Goal: Task Accomplishment & Management: Manage account settings

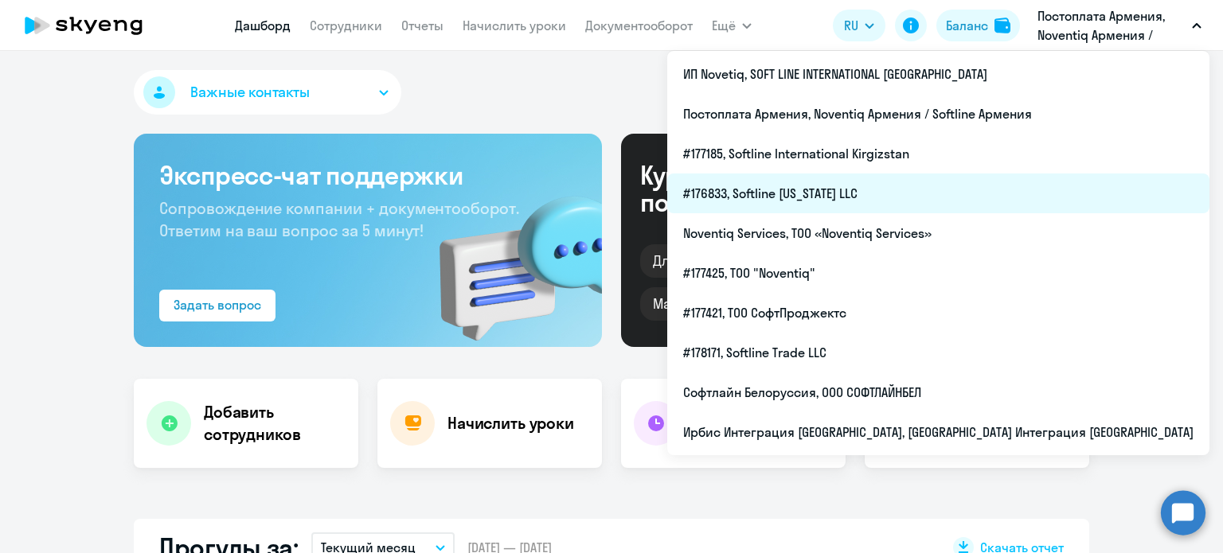
select select "30"
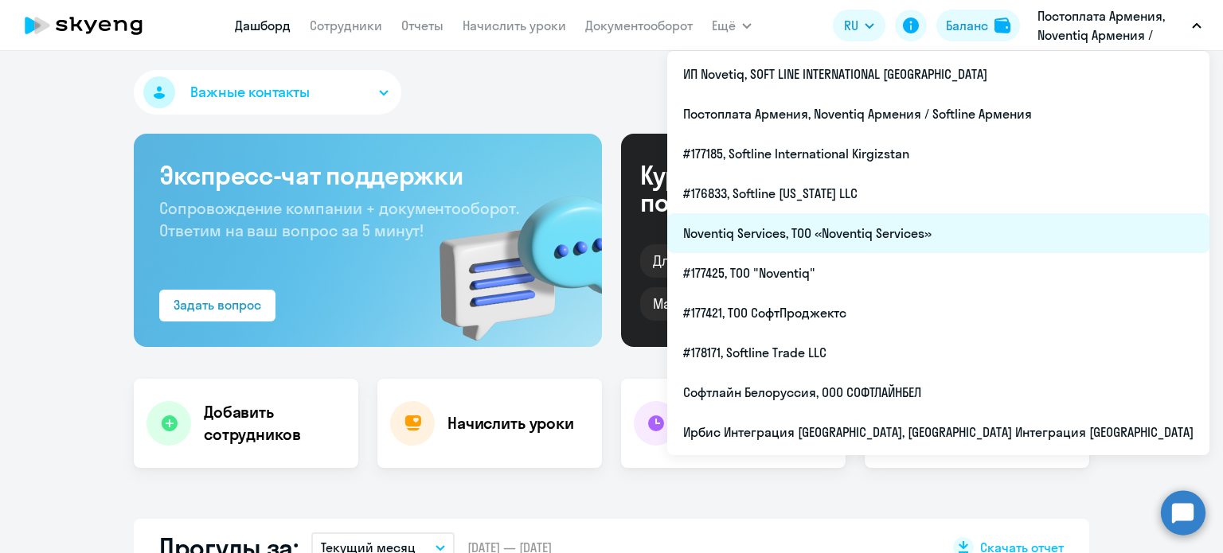
click at [1016, 237] on li "Noventiq Services, ТОО «Noventiq Services»" at bounding box center [938, 233] width 542 height 40
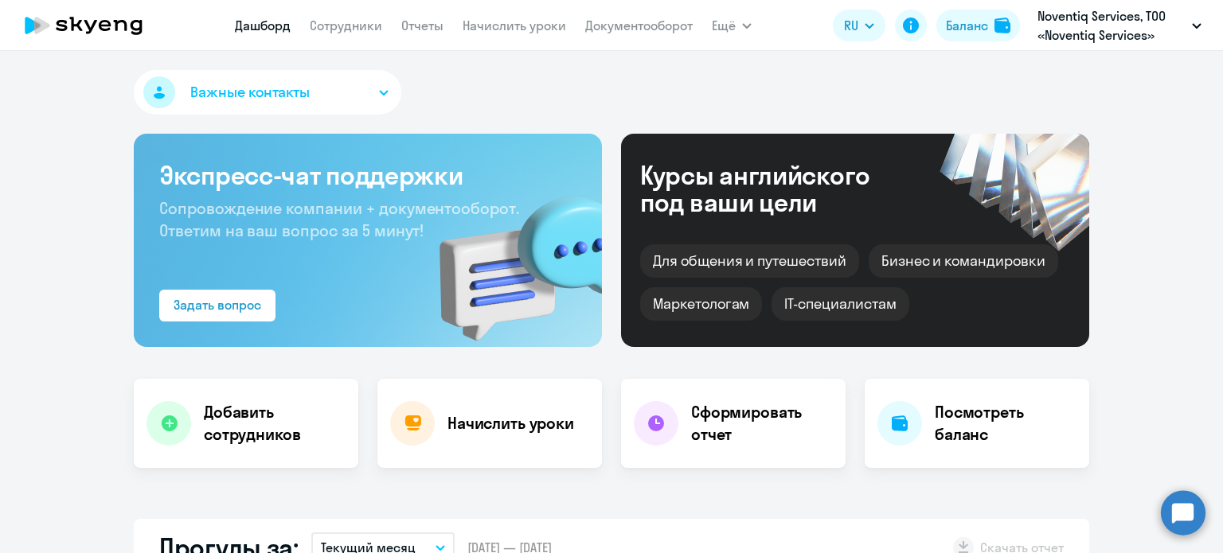
select select "30"
click at [352, 21] on link "Сотрудники" at bounding box center [346, 26] width 72 height 16
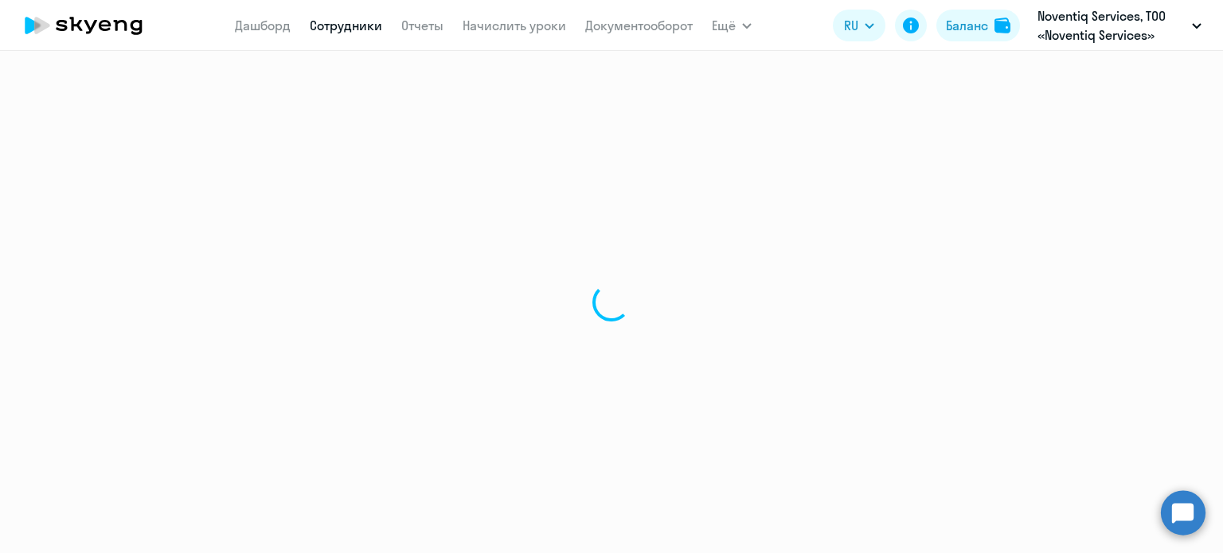
select select "30"
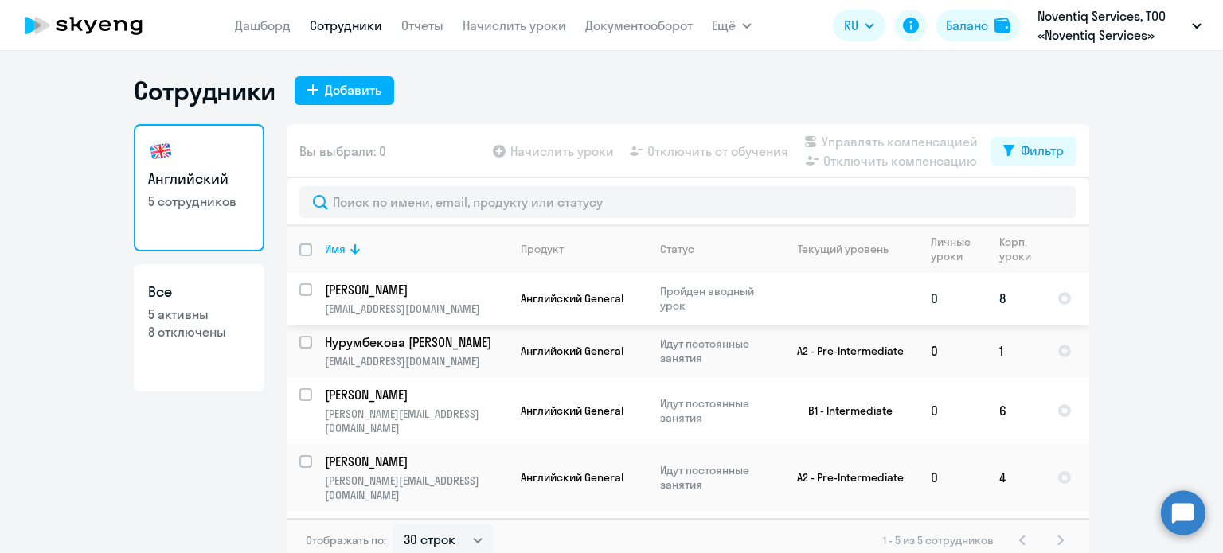
click at [338, 302] on p "[EMAIL_ADDRESS][DOMAIN_NAME]" at bounding box center [416, 309] width 182 height 14
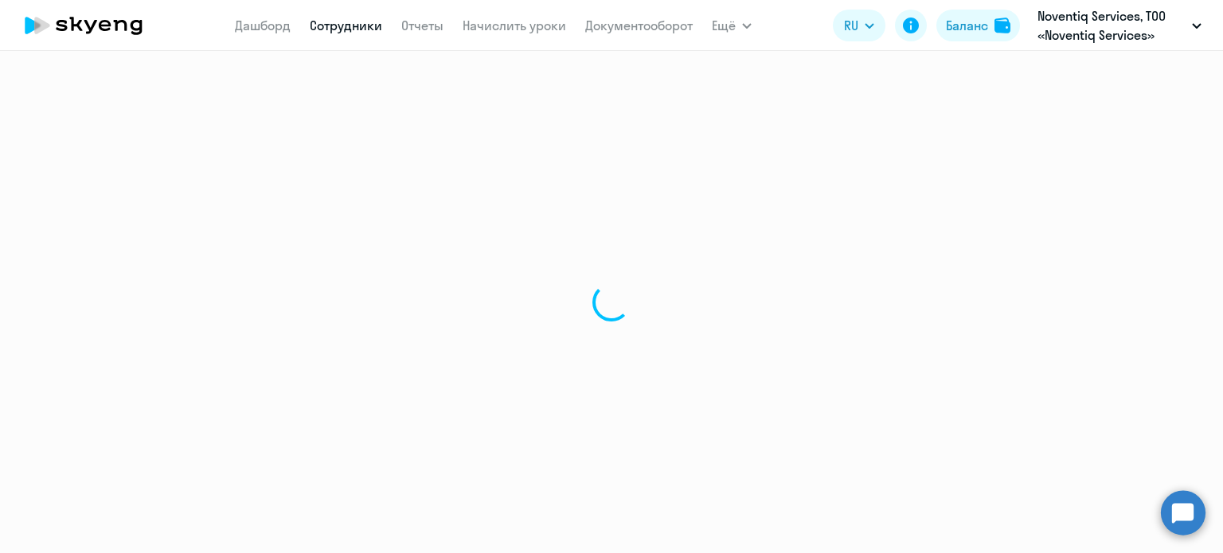
select select "english"
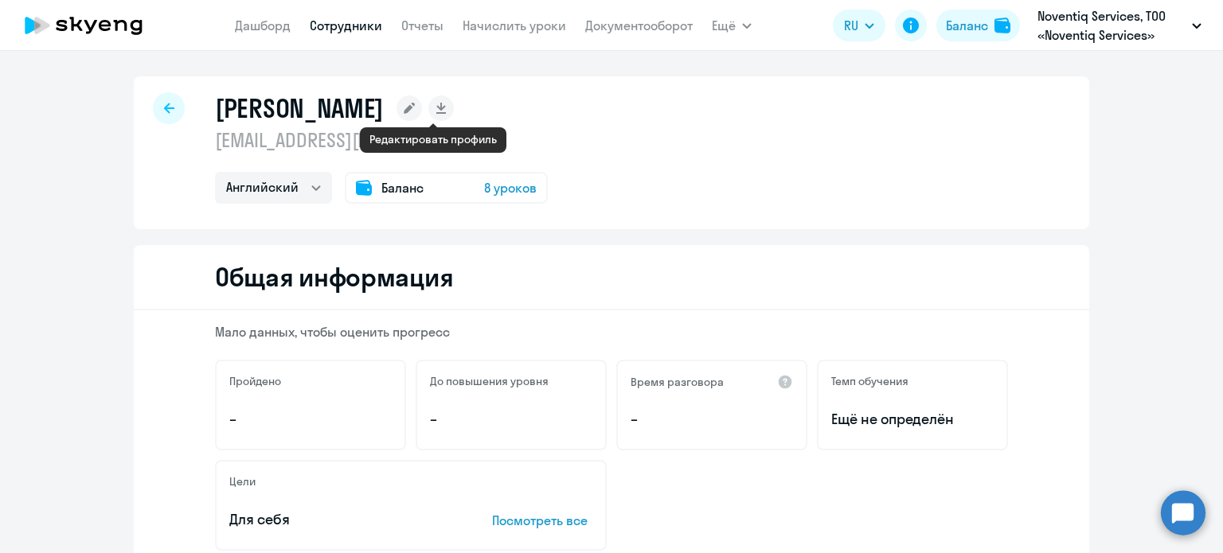
click at [422, 108] on rect at bounding box center [408, 108] width 25 height 25
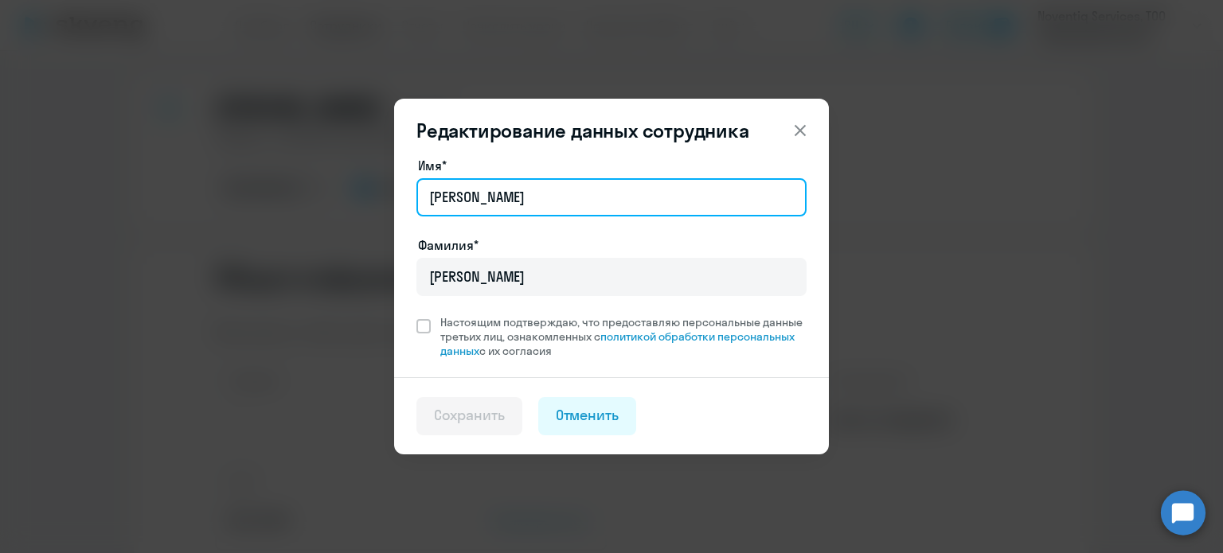
click at [467, 197] on input "[PERSON_NAME]" at bounding box center [611, 197] width 390 height 38
type input "[PERSON_NAME]"
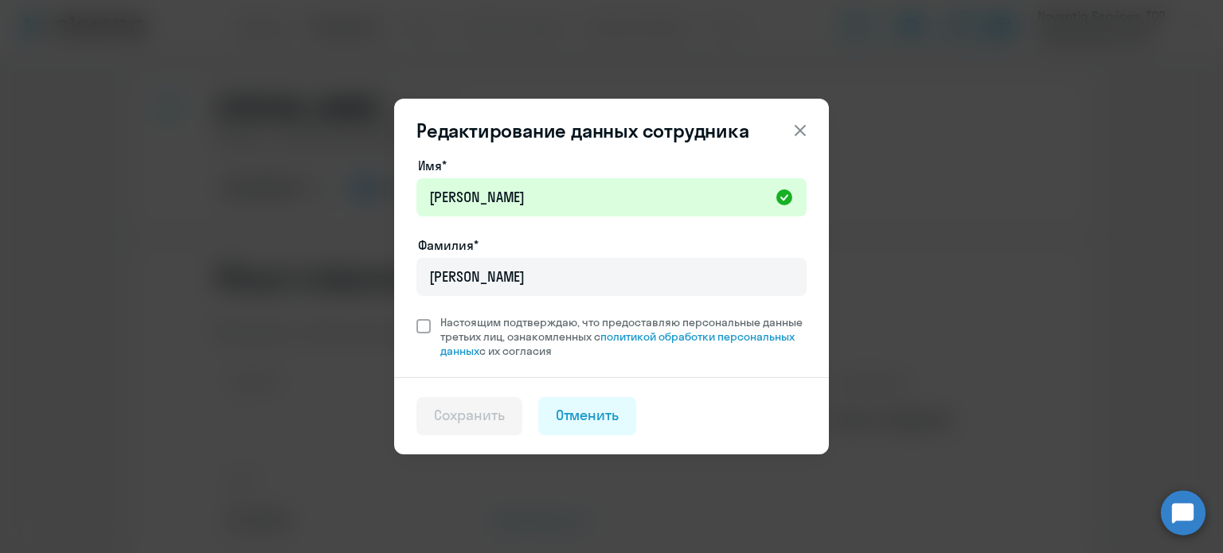
click at [435, 321] on span "Настоящим подтверждаю, что предоставляю персональные данные третьих лиц, ознако…" at bounding box center [619, 336] width 376 height 43
click at [416, 315] on input "Настоящим подтверждаю, что предоставляю персональные данные третьих лиц, ознако…" at bounding box center [416, 314] width 1 height 1
checkbox input "true"
click at [476, 407] on div "Сохранить" at bounding box center [469, 415] width 71 height 21
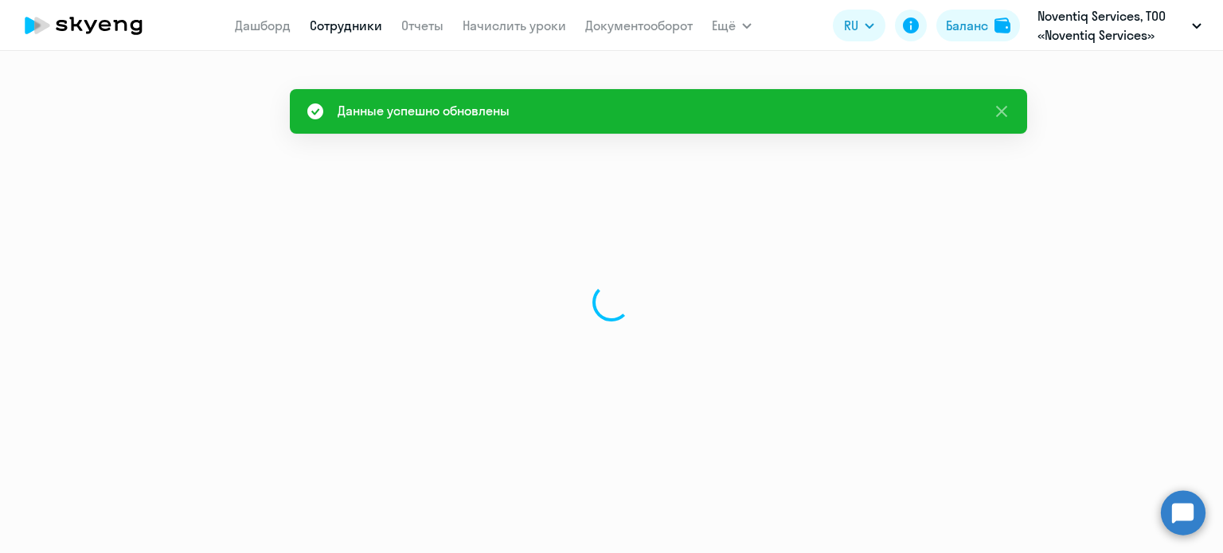
select select "english"
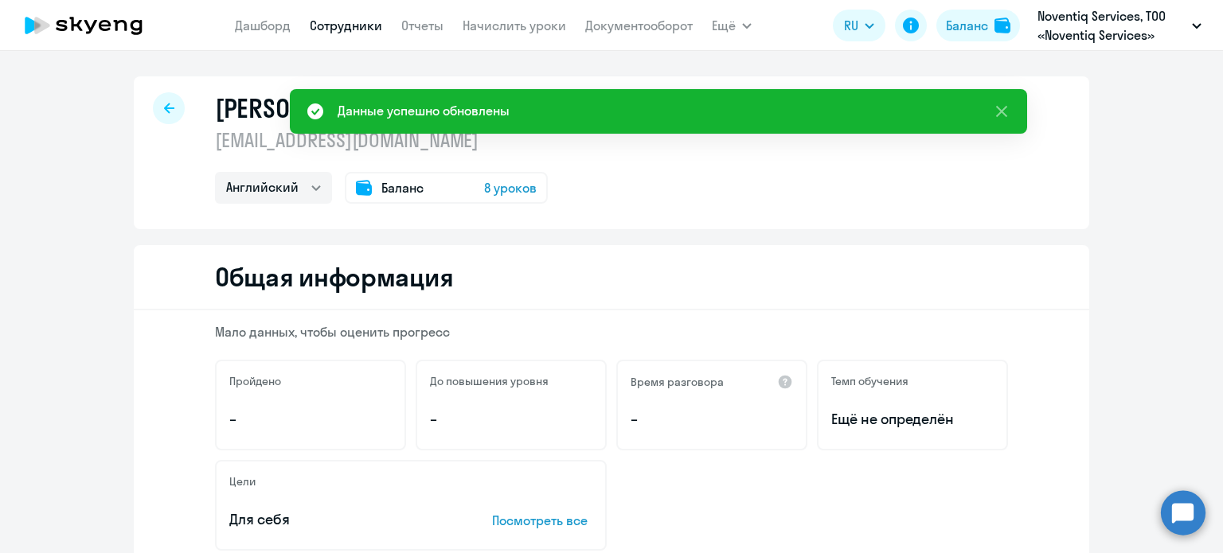
click at [599, 166] on div "[PERSON_NAME] [EMAIL_ADDRESS][DOMAIN_NAME] Английский Баланс 8 уроков" at bounding box center [611, 152] width 955 height 153
click at [326, 22] on link "Сотрудники" at bounding box center [346, 26] width 72 height 16
select select "30"
